Goal: Use online tool/utility

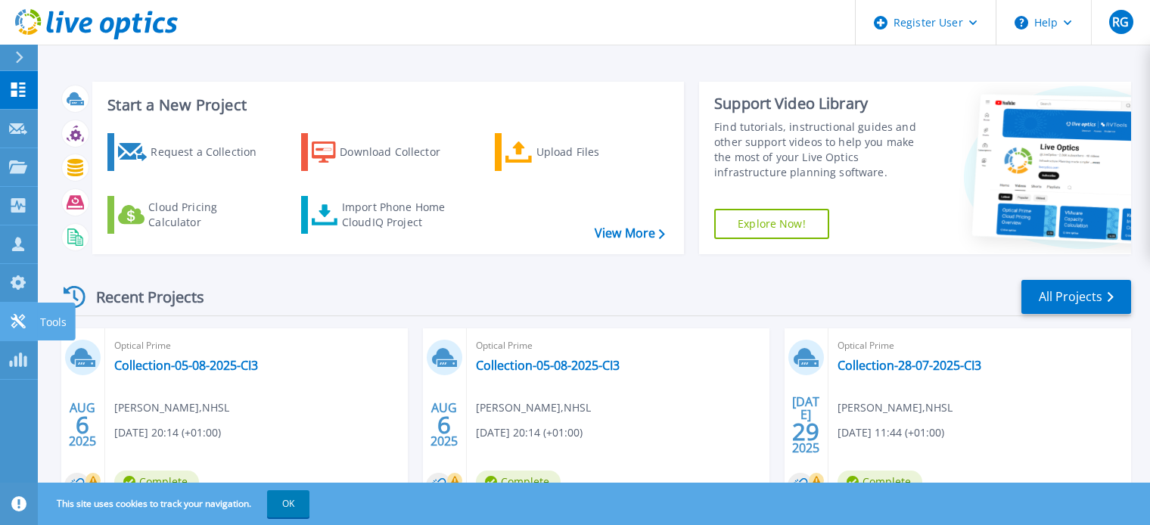
click at [12, 314] on icon at bounding box center [18, 321] width 18 height 14
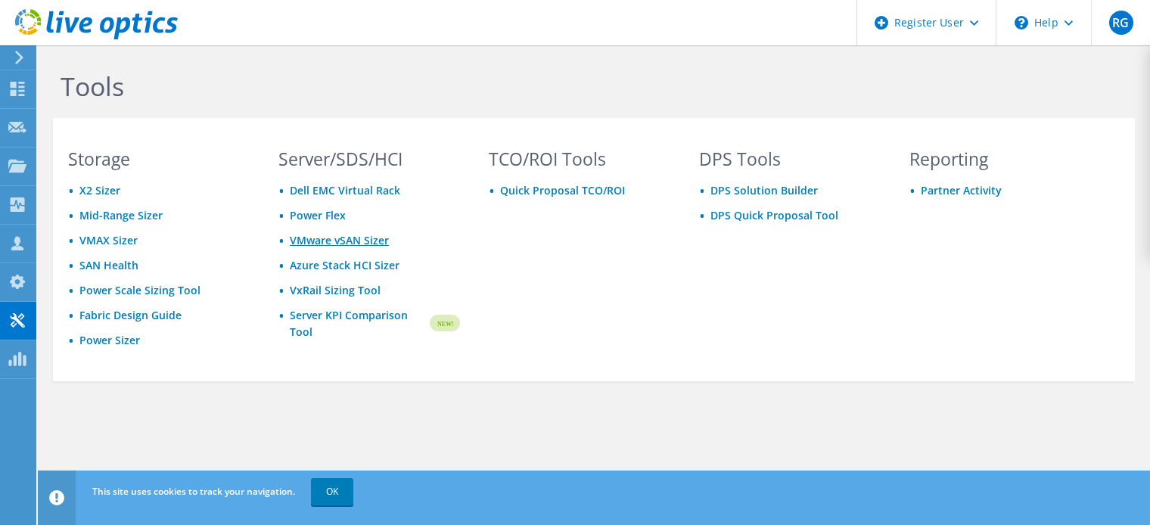
click at [340, 242] on link "VMware vSAN Sizer" at bounding box center [339, 240] width 99 height 14
click at [360, 290] on link "VxRail Sizing Tool" at bounding box center [335, 290] width 91 height 14
